Goal: Transaction & Acquisition: Subscribe to service/newsletter

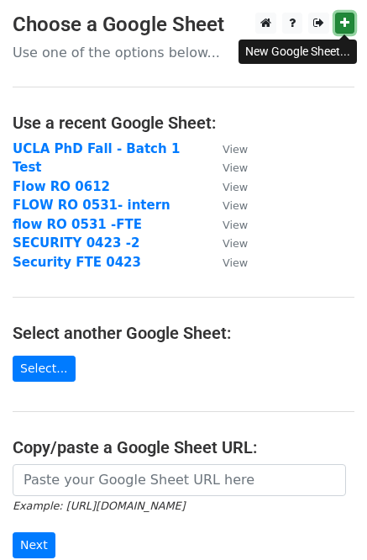
click at [341, 23] on icon at bounding box center [345, 23] width 9 height 12
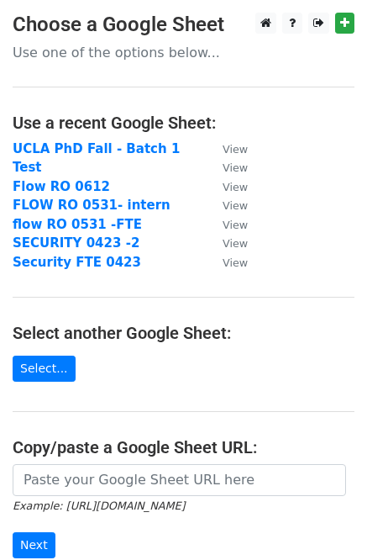
click at [143, 48] on p "Use one of the options below..." at bounding box center [184, 53] width 342 height 18
click at [127, 55] on p "Use one of the options below..." at bounding box center [184, 53] width 342 height 18
click at [59, 370] on link "Select..." at bounding box center [44, 369] width 63 height 26
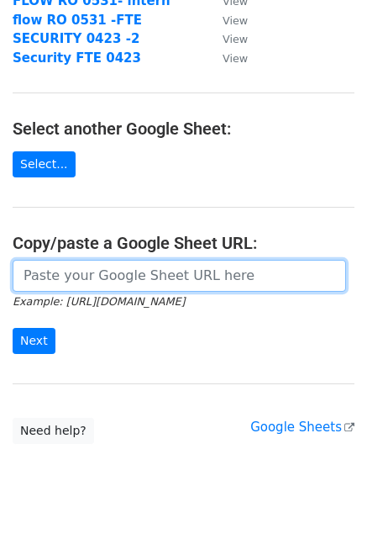
click at [113, 273] on input "url" at bounding box center [180, 276] width 334 height 32
paste input "https://docs.google.com/spreadsheets/d/15fu0ml0fMq6J2VgbfVlQIMmDEcLyBy2c_P4Ua2_…"
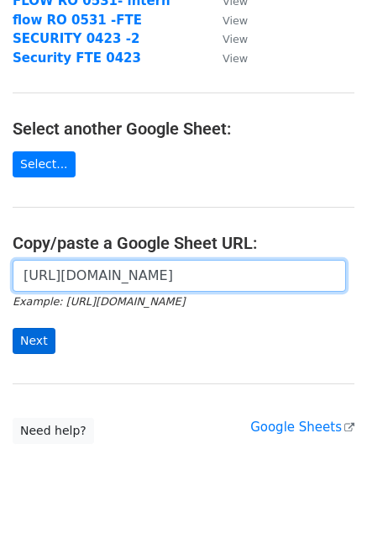
type input "https://docs.google.com/spreadsheets/d/15fu0ml0fMq6J2VgbfVlQIMmDEcLyBy2c_P4Ua2_…"
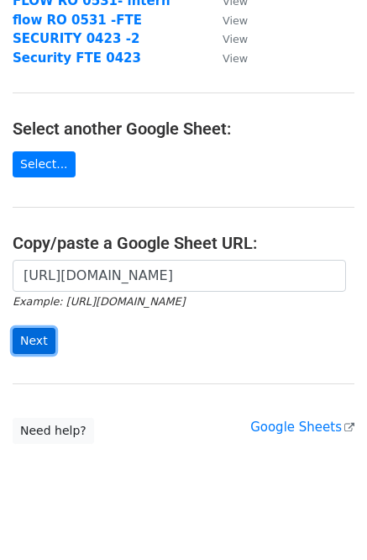
click at [48, 338] on input "Next" at bounding box center [34, 341] width 43 height 26
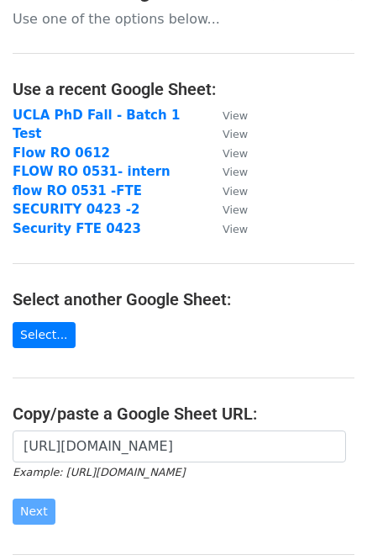
scroll to position [0, 0]
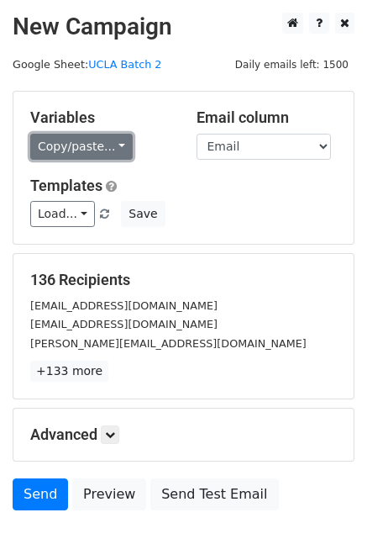
click at [93, 148] on link "Copy/paste..." at bounding box center [81, 147] width 103 height 26
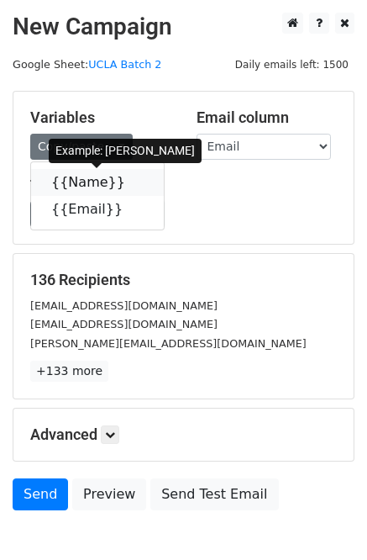
click at [82, 184] on link "{{Name}}" at bounding box center [97, 182] width 133 height 27
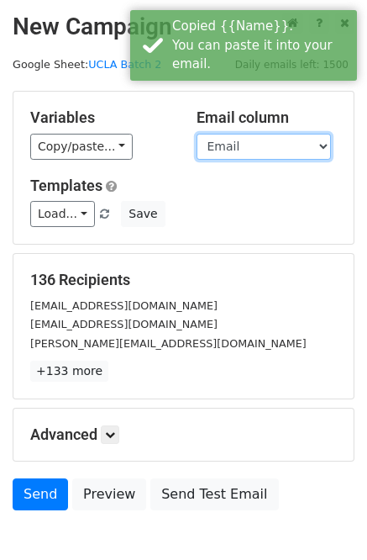
click at [248, 146] on select "Name Email" at bounding box center [264, 147] width 135 height 26
click at [197, 134] on select "Name Email" at bounding box center [264, 147] width 135 height 26
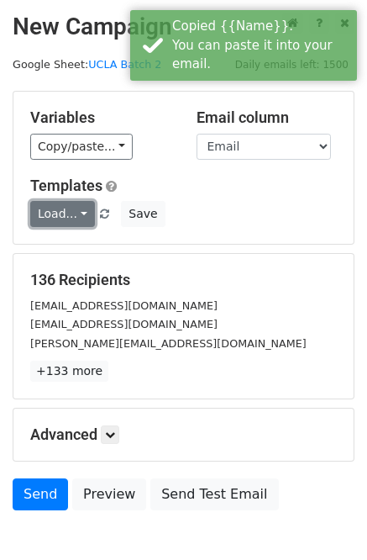
click at [63, 203] on link "Load..." at bounding box center [62, 214] width 65 height 26
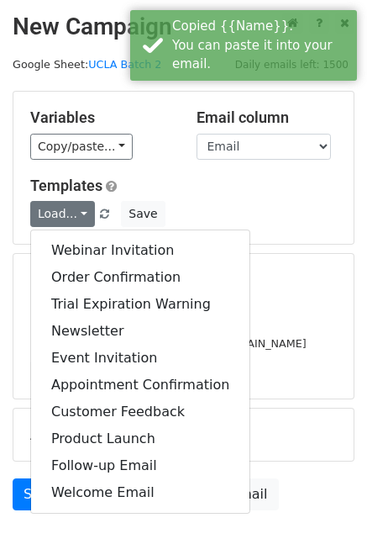
click at [249, 198] on div "Templates Load... Webinar Invitation Order Confirmation Trial Expiration Warnin…" at bounding box center [184, 202] width 332 height 51
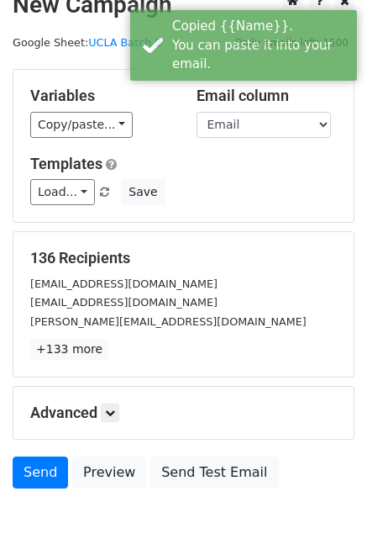
scroll to position [38, 0]
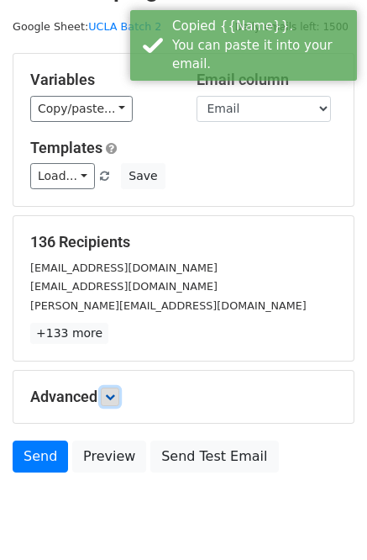
click at [114, 389] on link at bounding box center [110, 397] width 18 height 18
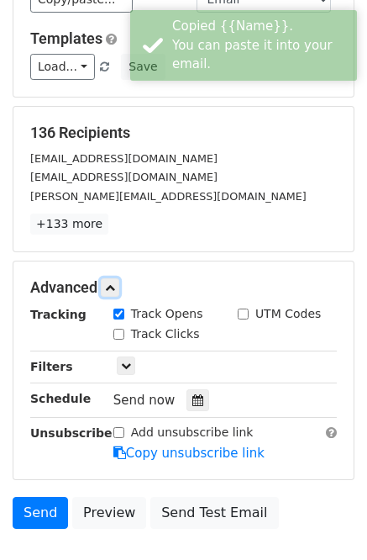
scroll to position [148, 0]
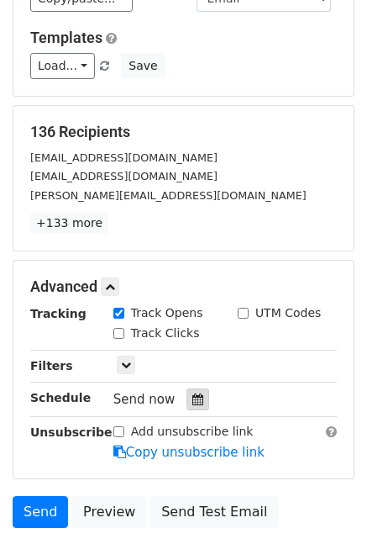
click at [193, 395] on icon at bounding box center [198, 400] width 11 height 12
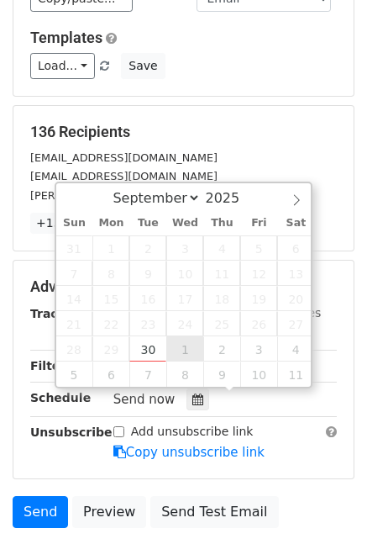
type input "2025-10-01 12:00"
select select "9"
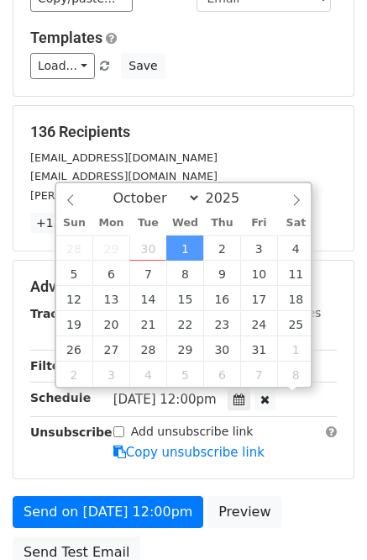
scroll to position [1, 0]
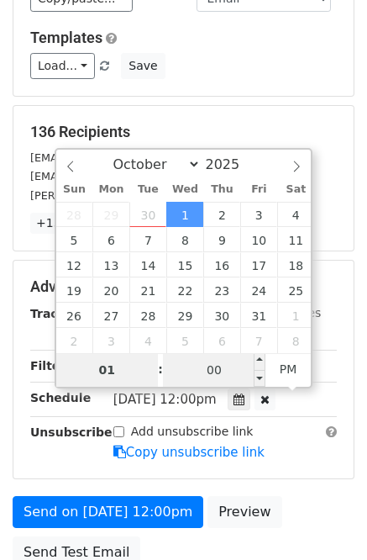
type input "01"
type input "2025-10-01 13:00"
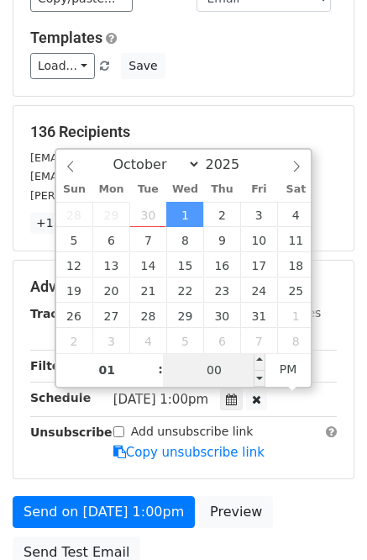
drag, startPoint x: 201, startPoint y: 376, endPoint x: 220, endPoint y: 373, distance: 19.5
click at [220, 373] on input "00" at bounding box center [214, 370] width 103 height 34
type input "28"
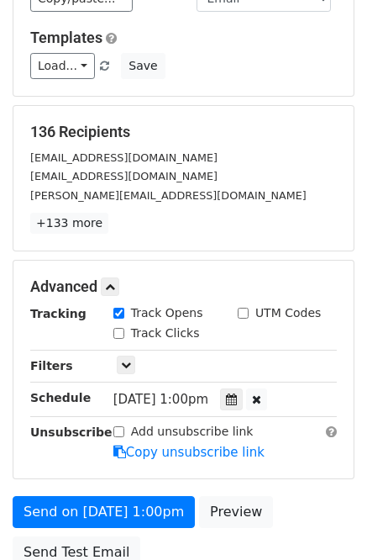
click at [219, 136] on h5 "136 Recipients" at bounding box center [183, 132] width 307 height 18
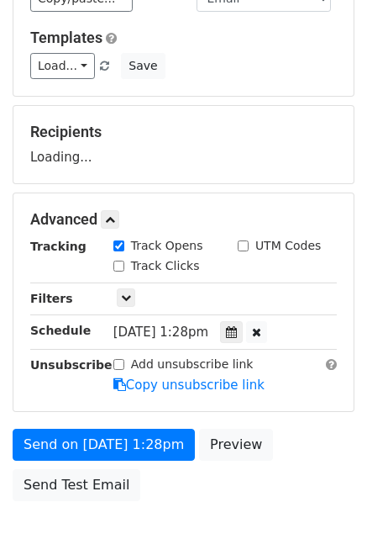
scroll to position [151, 0]
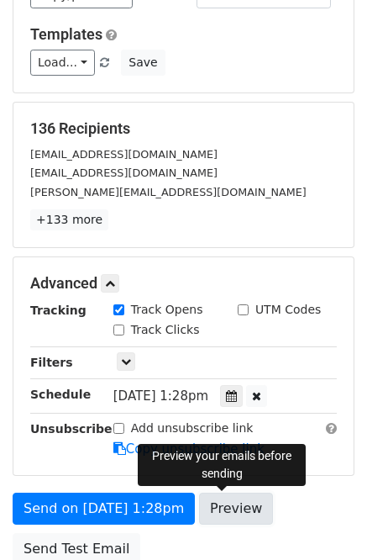
click at [216, 511] on link "Preview" at bounding box center [236, 509] width 74 height 32
click at [234, 510] on link "Preview" at bounding box center [236, 509] width 74 height 32
click at [210, 497] on link "Preview" at bounding box center [236, 509] width 74 height 32
click at [193, 390] on span "Wed, Oct 1, 1:28pm" at bounding box center [161, 395] width 95 height 15
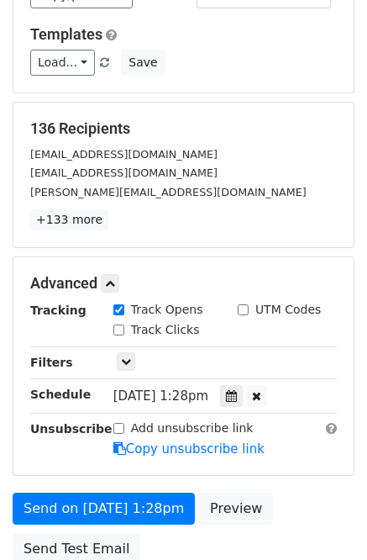
click at [204, 399] on span "Wed, Oct 1, 1:28pm" at bounding box center [161, 395] width 95 height 15
click at [240, 399] on div at bounding box center [231, 396] width 23 height 22
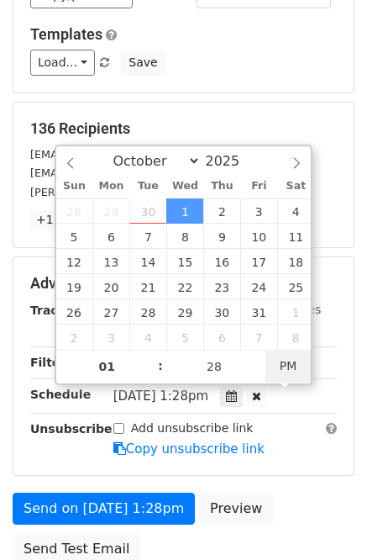
type input "2025-10-01 01:28"
click at [283, 371] on span "PM" at bounding box center [289, 366] width 46 height 34
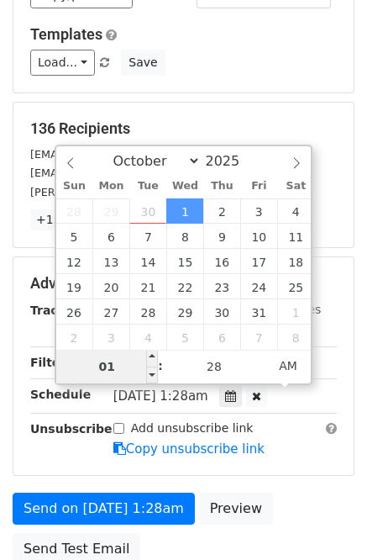
click at [116, 369] on input "01" at bounding box center [107, 367] width 103 height 34
type input "00"
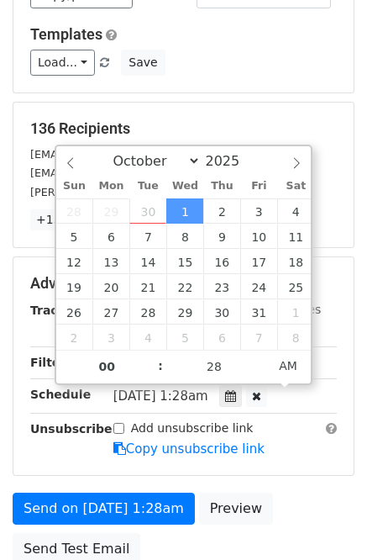
type input "2025-10-01 00:28"
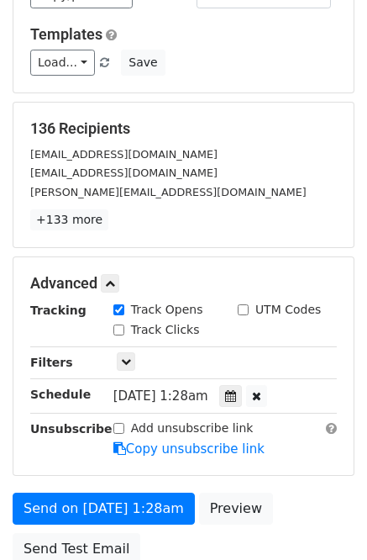
click at [270, 421] on div "Add unsubscribe link Copy unsubscribe link" at bounding box center [225, 439] width 249 height 39
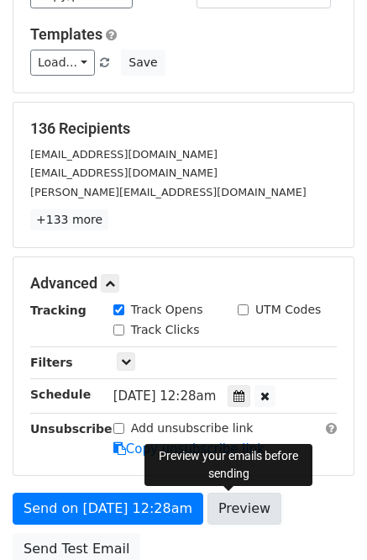
click at [237, 501] on link "Preview" at bounding box center [245, 509] width 74 height 32
click at [263, 423] on div "Add unsubscribe link Copy unsubscribe link" at bounding box center [225, 439] width 249 height 39
click at [232, 508] on link "Preview" at bounding box center [245, 509] width 74 height 32
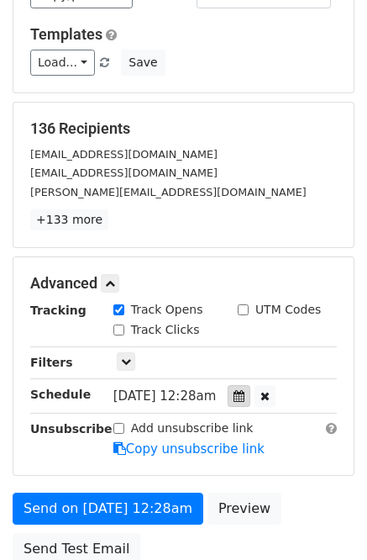
click at [245, 404] on div at bounding box center [239, 396] width 23 height 22
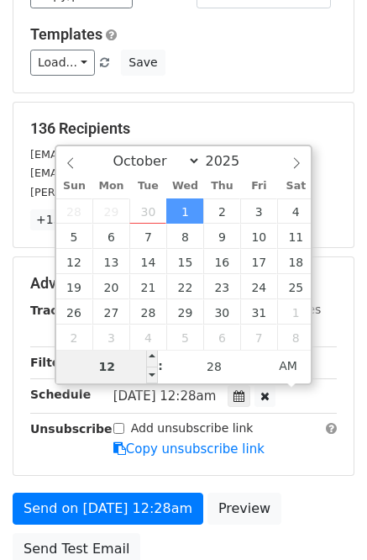
click at [103, 364] on input "12" at bounding box center [107, 367] width 103 height 34
click at [133, 367] on input "00" at bounding box center [107, 367] width 103 height 34
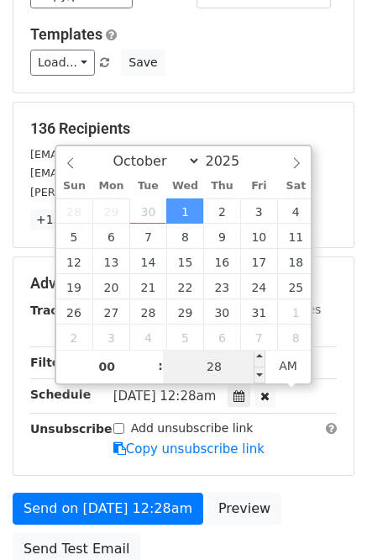
type input "12"
click at [197, 362] on input "28" at bounding box center [214, 367] width 103 height 34
click at [285, 365] on span "AM" at bounding box center [289, 366] width 46 height 34
type input "2025-10-01 00:28"
click at [284, 365] on span "PM" at bounding box center [289, 366] width 46 height 34
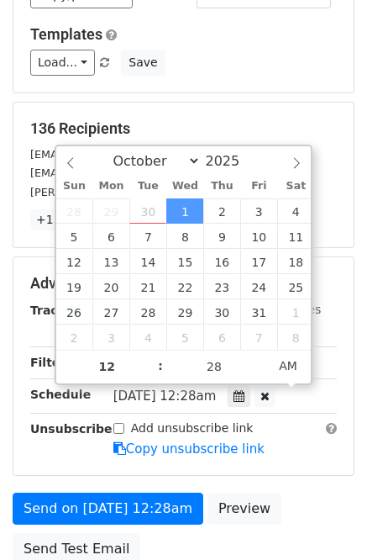
click at [281, 435] on div "Add unsubscribe link Copy unsubscribe link" at bounding box center [225, 439] width 249 height 39
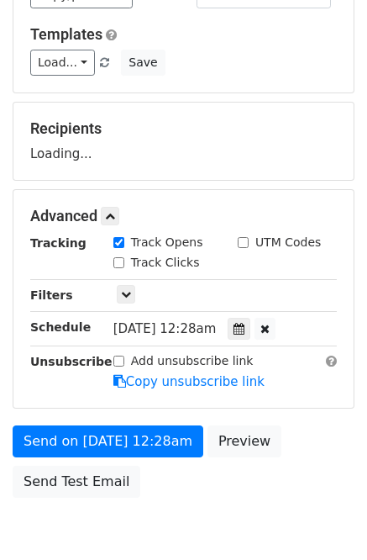
scroll to position [0, 0]
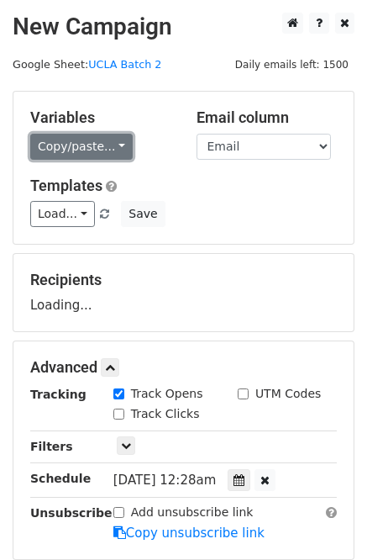
click at [71, 145] on link "Copy/paste..." at bounding box center [81, 147] width 103 height 26
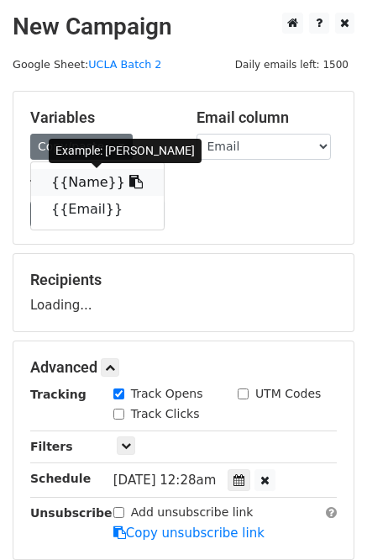
click at [92, 184] on link "{{Name}}" at bounding box center [97, 182] width 133 height 27
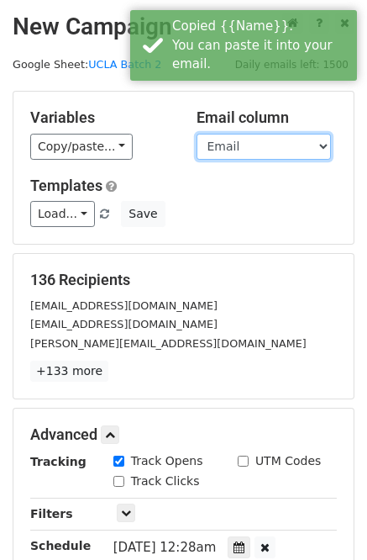
click at [267, 141] on select "Name Email" at bounding box center [264, 147] width 135 height 26
click at [197, 134] on select "Name Email" at bounding box center [264, 147] width 135 height 26
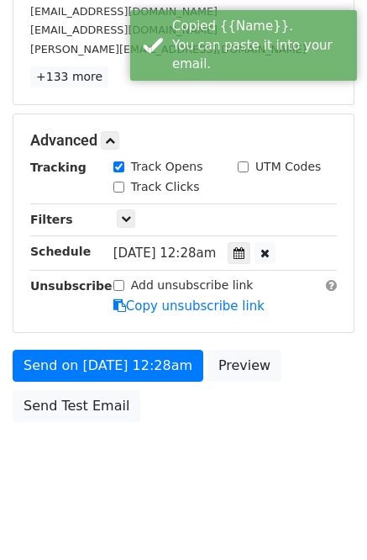
scroll to position [298, 0]
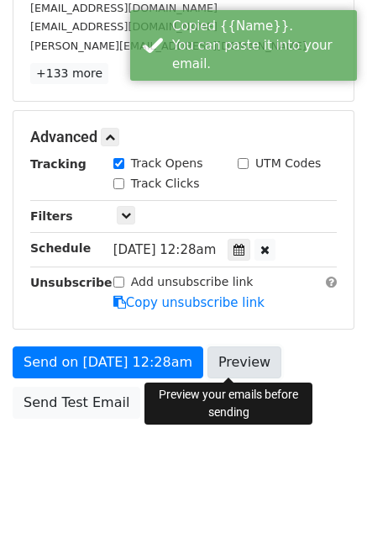
click at [234, 369] on link "Preview" at bounding box center [245, 362] width 74 height 32
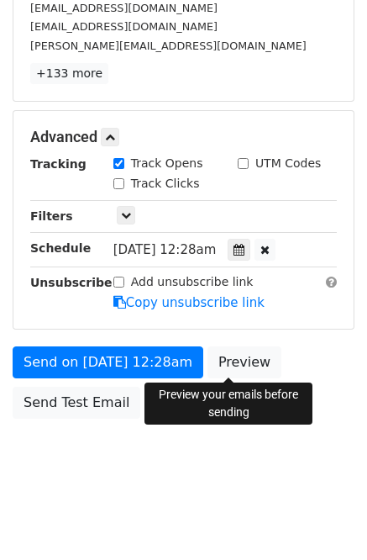
click at [275, 352] on div "Send on Oct 1 at 12:28am Preview Send Test Email" at bounding box center [183, 386] width 367 height 81
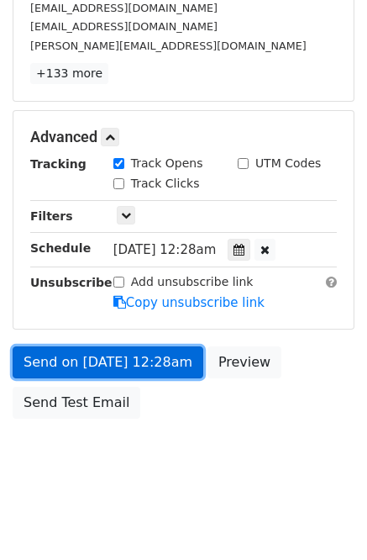
click at [135, 359] on link "Send on Oct 1 at 12:28am" at bounding box center [108, 362] width 191 height 32
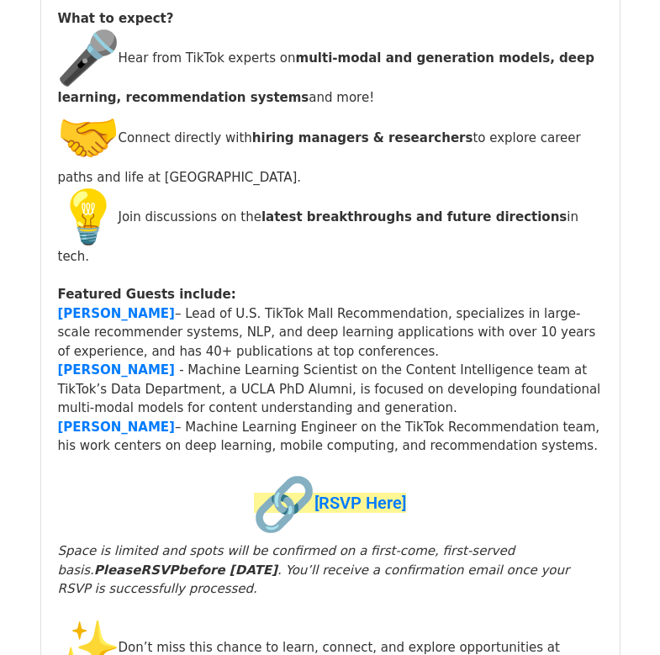
scroll to position [1803, 0]
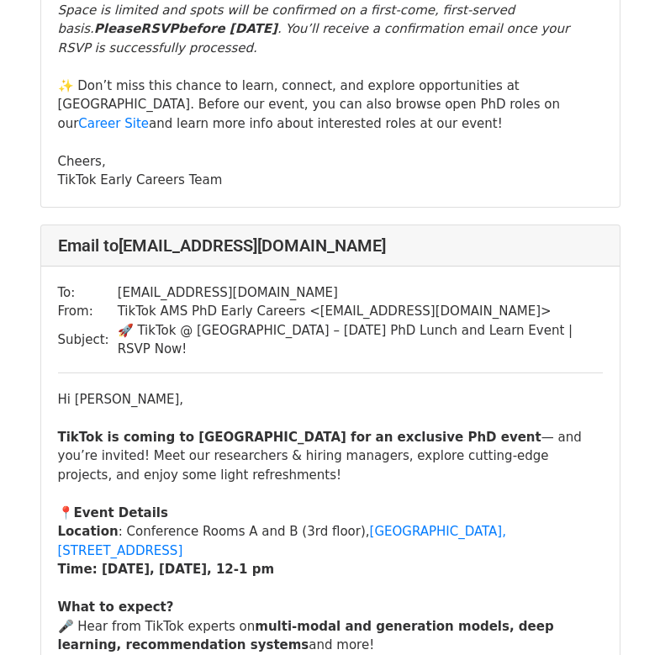
scroll to position [29276, 0]
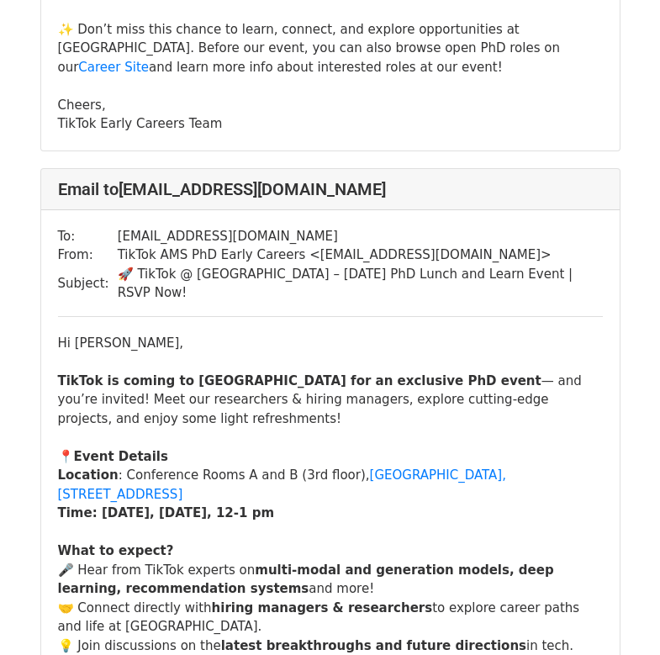
drag, startPoint x: 130, startPoint y: 209, endPoint x: 324, endPoint y: 207, distance: 193.4
drag, startPoint x: 306, startPoint y: 206, endPoint x: 127, endPoint y: 207, distance: 179.1
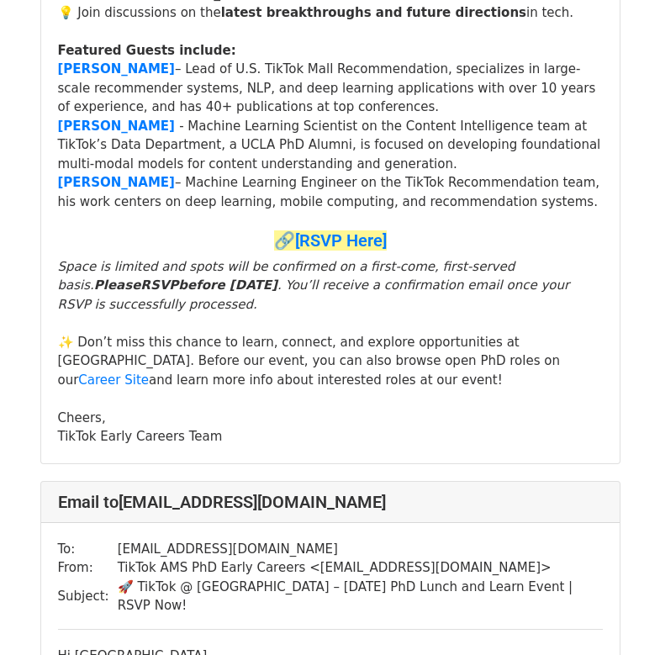
scroll to position [8071, 0]
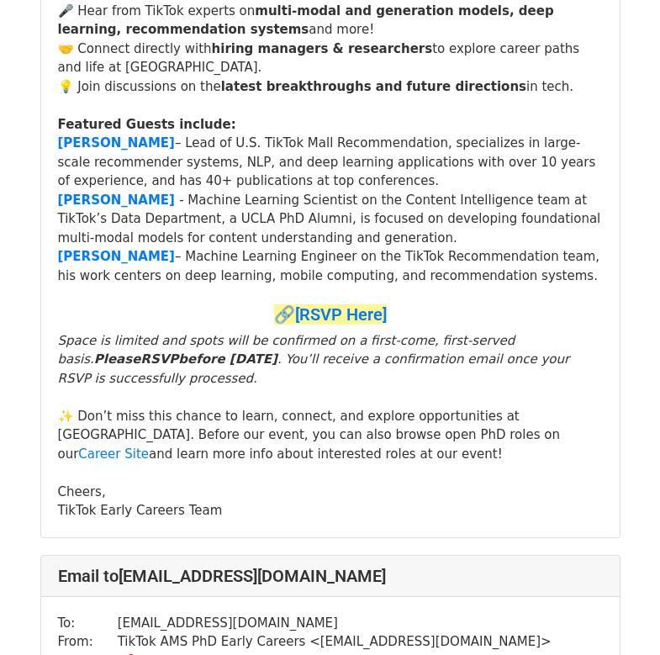
scroll to position [13827, 0]
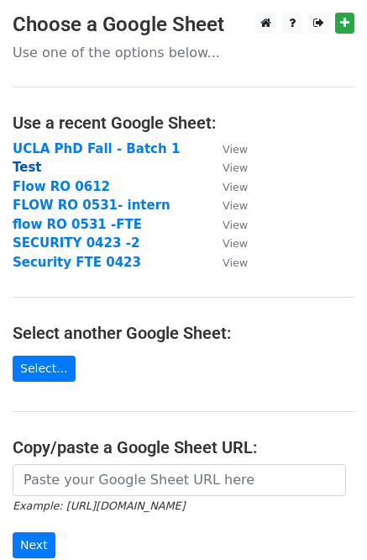
click at [29, 164] on strong "Test" at bounding box center [27, 167] width 29 height 15
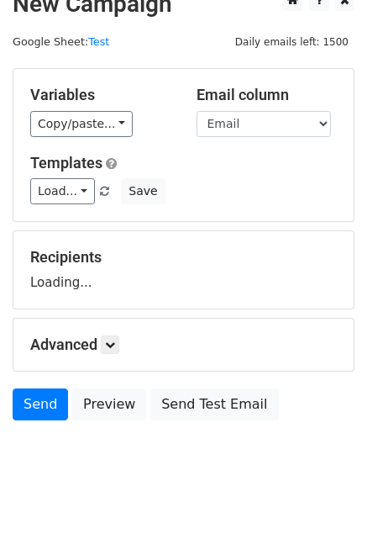
scroll to position [26, 0]
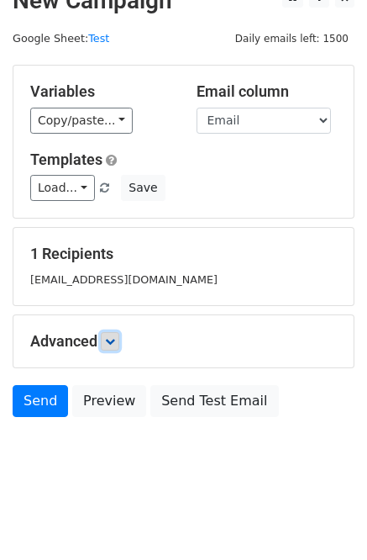
click at [113, 344] on icon at bounding box center [110, 341] width 10 height 10
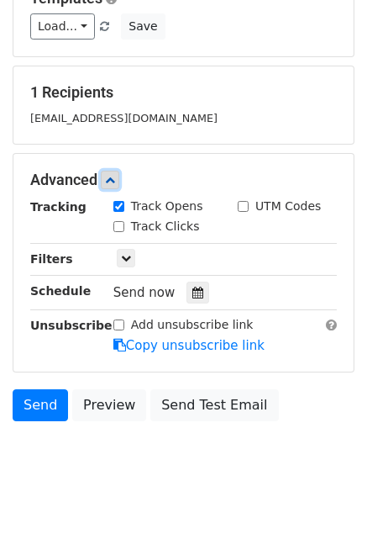
scroll to position [190, 0]
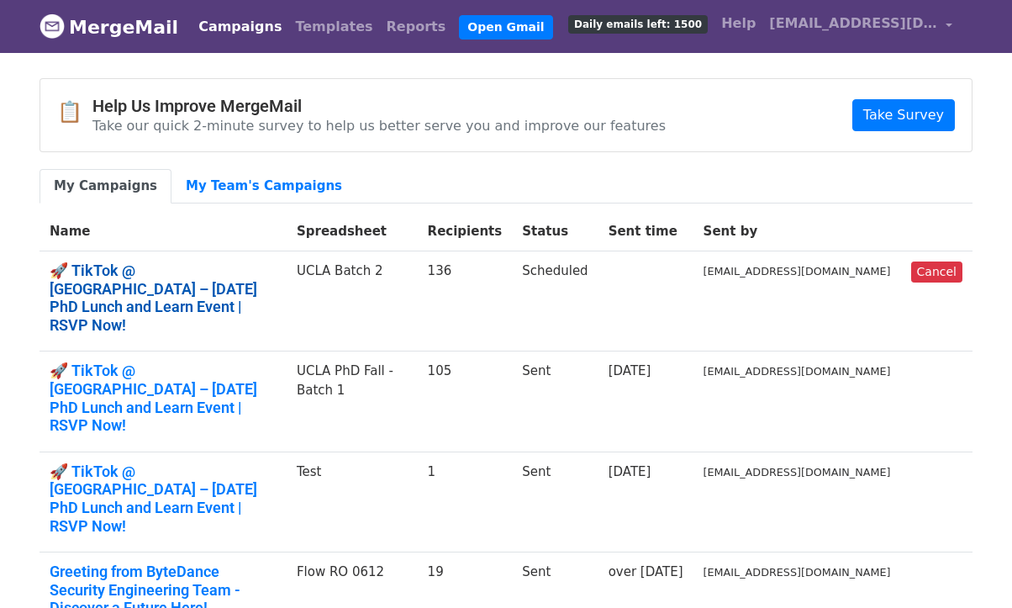
click at [258, 270] on link "🚀 TikTok @ [GEOGRAPHIC_DATA] – [DATE] PhD Lunch and Learn Event | RSVP Now!" at bounding box center [163, 297] width 227 height 72
